Goal: Complete application form

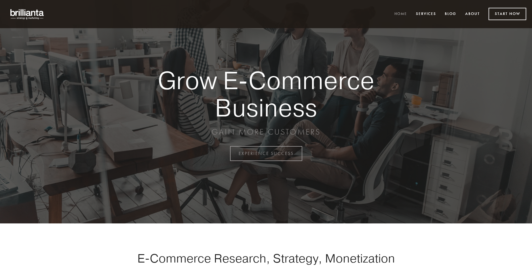
scroll to position [1509, 0]
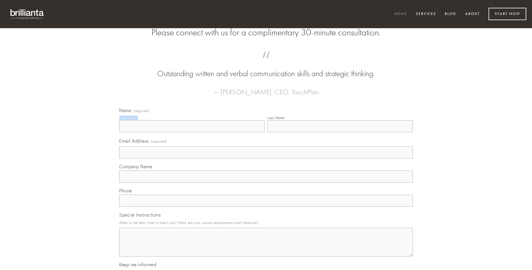
type input "[PERSON_NAME]"
click at [340, 132] on input "Last Name" at bounding box center [339, 126] width 145 height 12
type input "[PERSON_NAME]"
click at [266, 159] on input "Email Address (required)" at bounding box center [266, 153] width 294 height 12
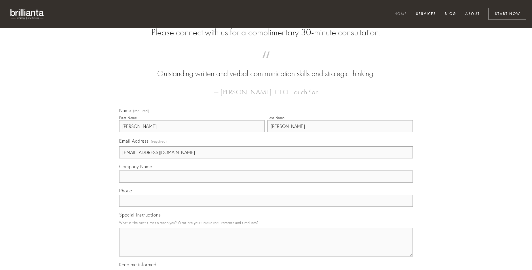
type input "[EMAIL_ADDRESS][DOMAIN_NAME]"
click at [266, 183] on input "Company Name" at bounding box center [266, 177] width 294 height 12
type input "validus"
click at [266, 207] on input "text" at bounding box center [266, 201] width 294 height 12
click at [266, 248] on textarea "Special Instructions" at bounding box center [266, 242] width 294 height 29
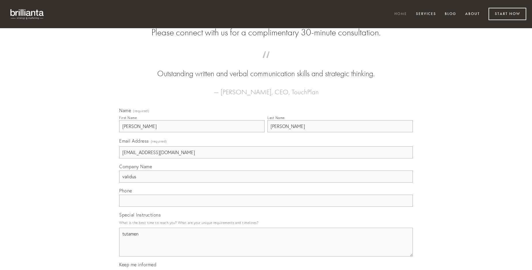
type textarea "tutamen"
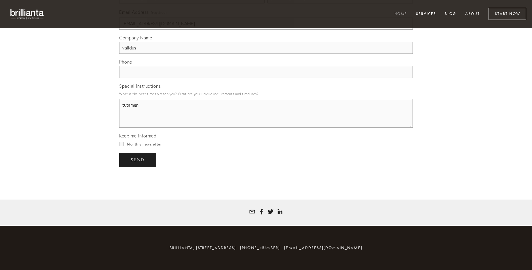
click at [138, 160] on span "send" at bounding box center [138, 159] width 14 height 5
